Goal: Task Accomplishment & Management: Manage account settings

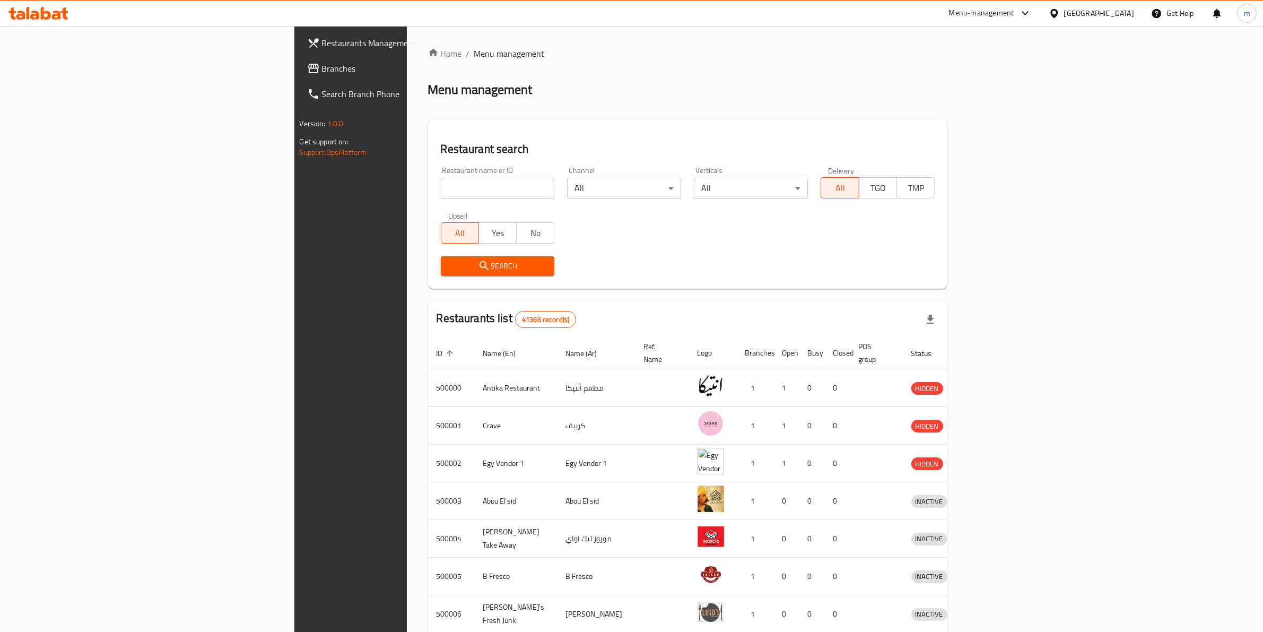
click at [1064, 14] on div at bounding box center [1055, 13] width 15 height 12
click at [1029, 277] on div "[GEOGRAPHIC_DATA]" at bounding box center [1019, 278] width 70 height 12
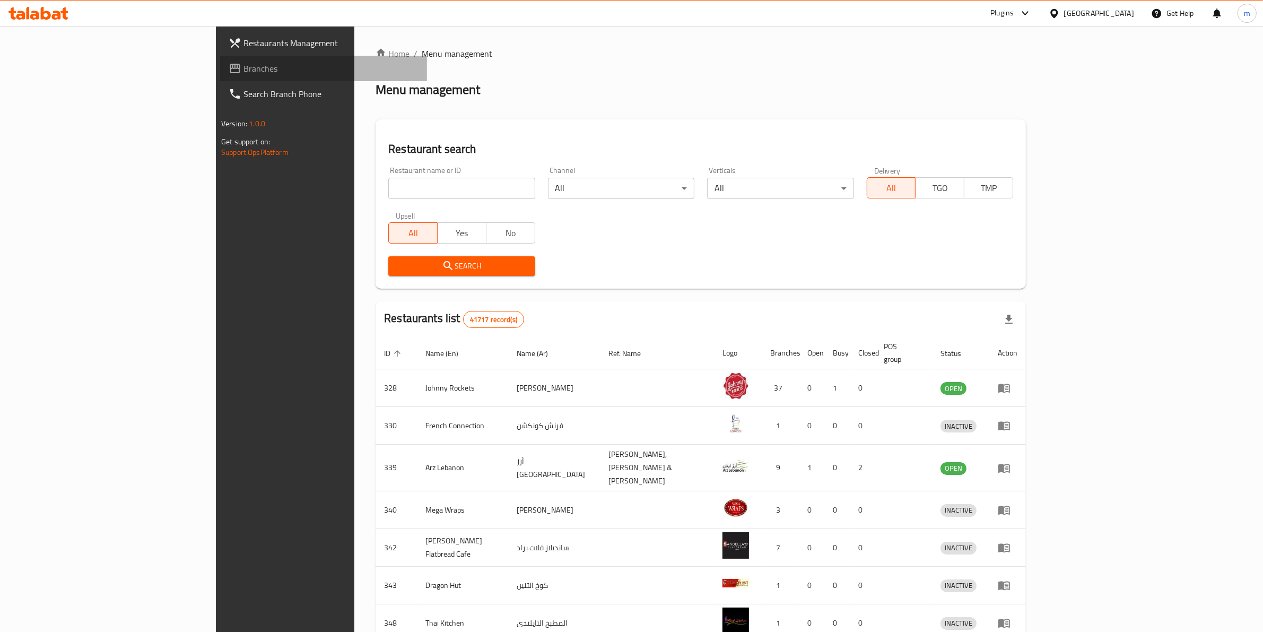
click at [243, 65] on span "Branches" at bounding box center [330, 68] width 175 height 13
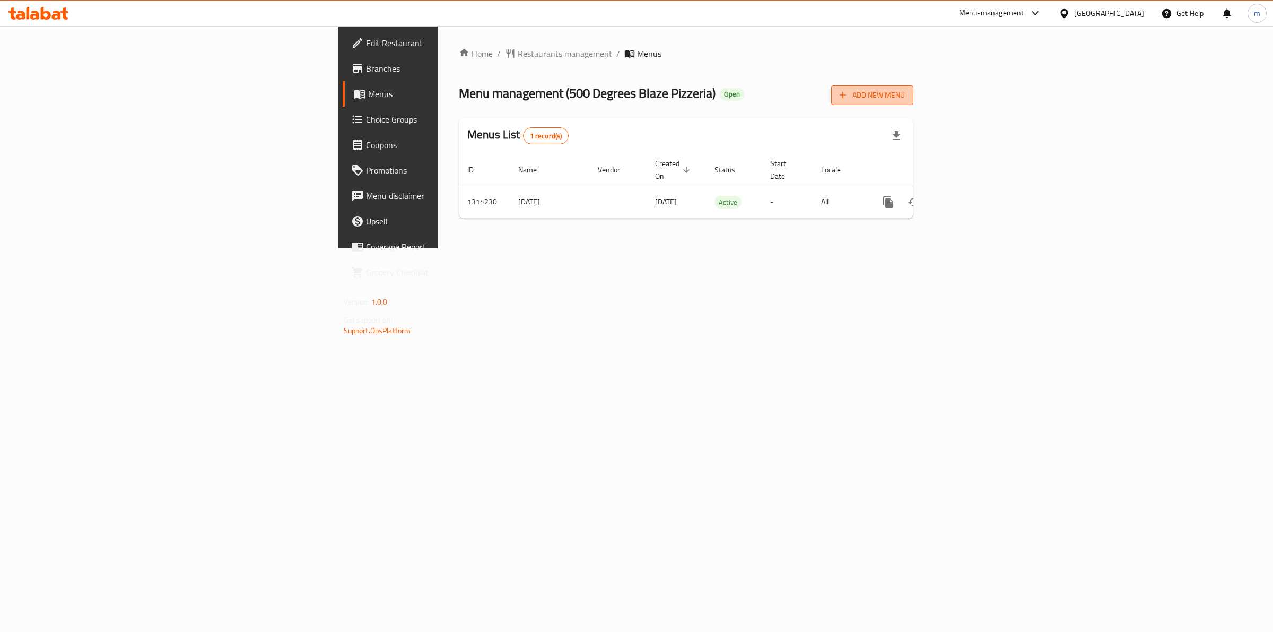
click at [905, 101] on span "Add New Menu" at bounding box center [871, 95] width 65 height 13
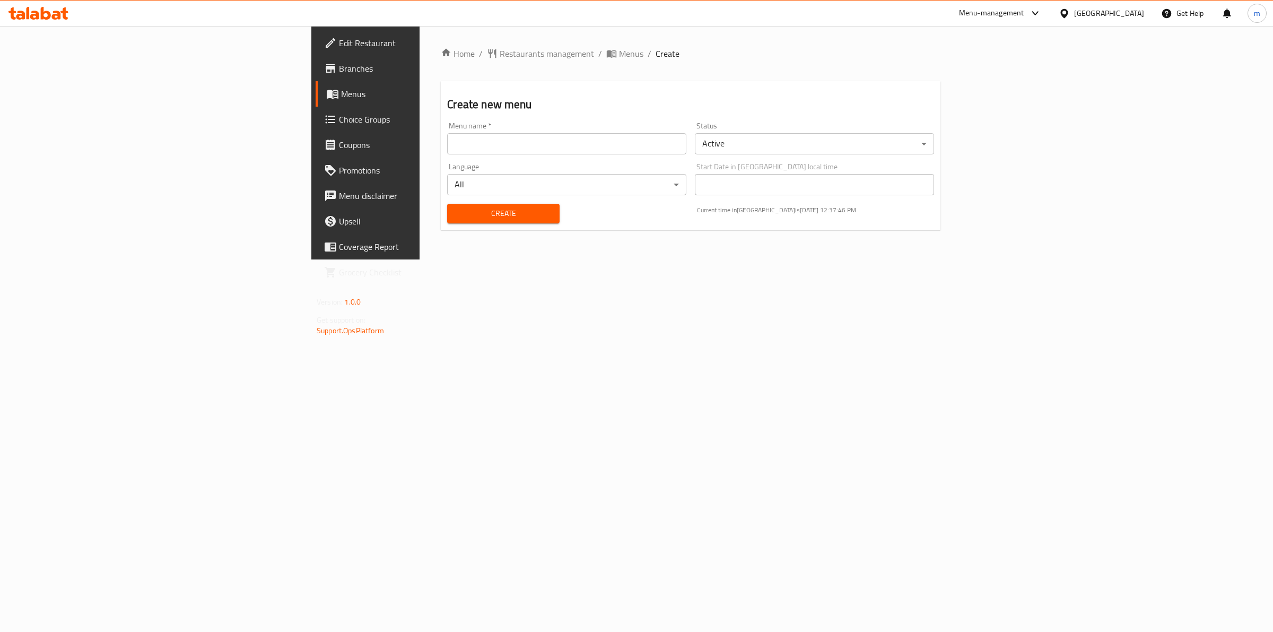
click at [637, 129] on div "Menu name   * Menu name *" at bounding box center [566, 138] width 239 height 32
click at [629, 143] on input "text" at bounding box center [566, 143] width 239 height 21
type input "[DATE]"
click at [447, 221] on button "Create" at bounding box center [503, 214] width 112 height 20
click at [341, 96] on span "Menus" at bounding box center [428, 93] width 174 height 13
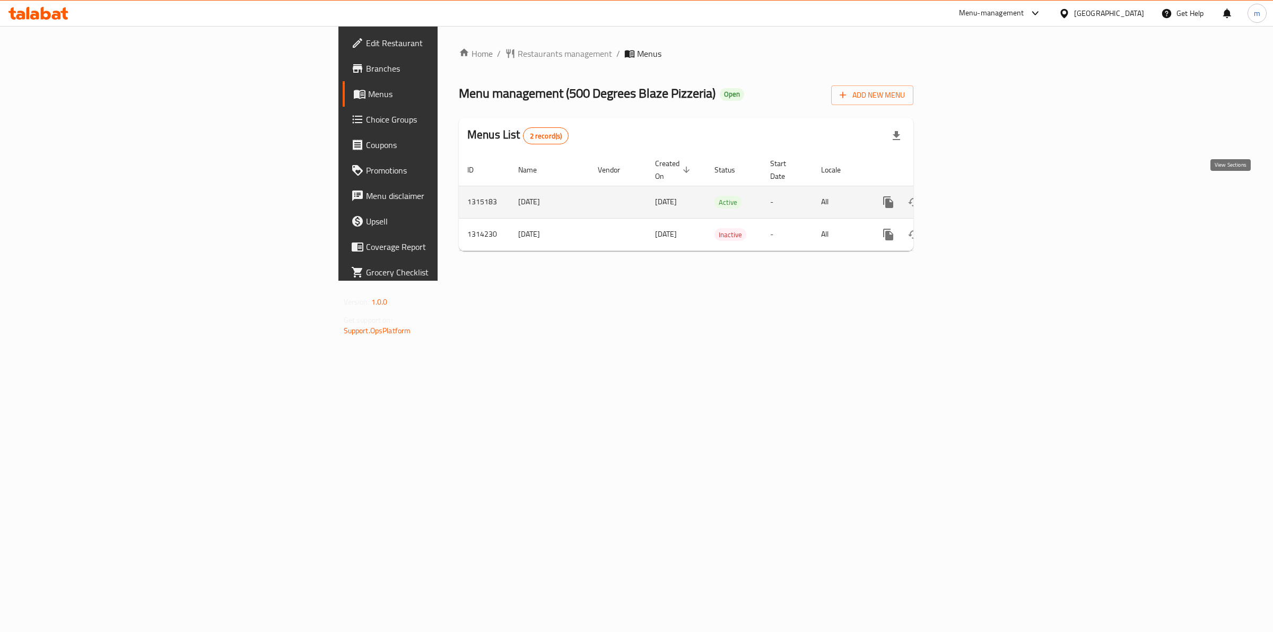
click at [971, 197] on icon "enhanced table" at bounding box center [964, 202] width 13 height 13
